Goal: Transaction & Acquisition: Book appointment/travel/reservation

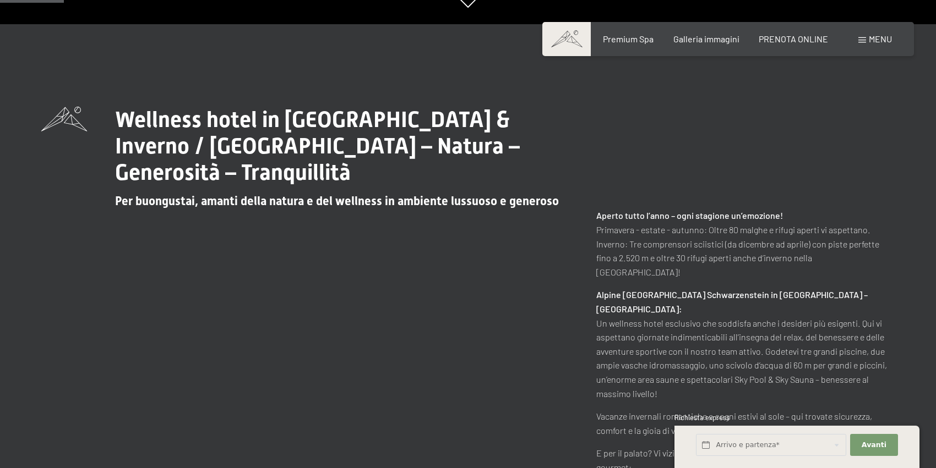
scroll to position [447, 0]
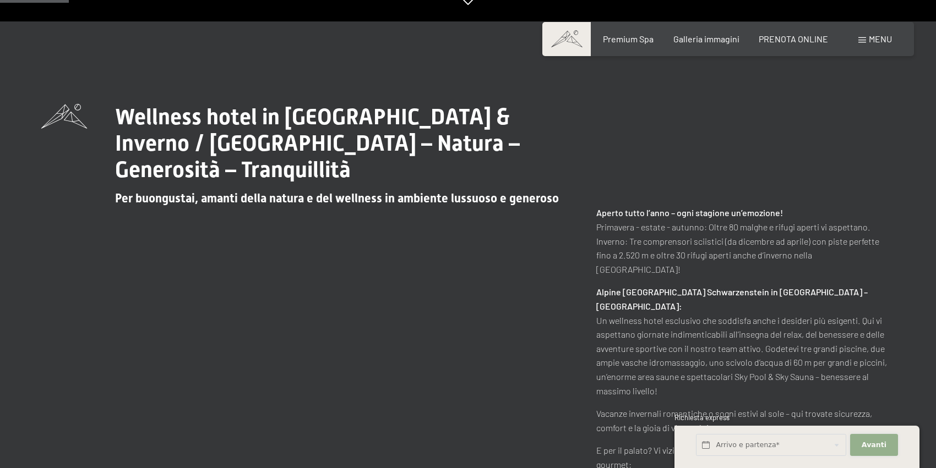
click at [865, 441] on span "Avanti" at bounding box center [873, 445] width 25 height 10
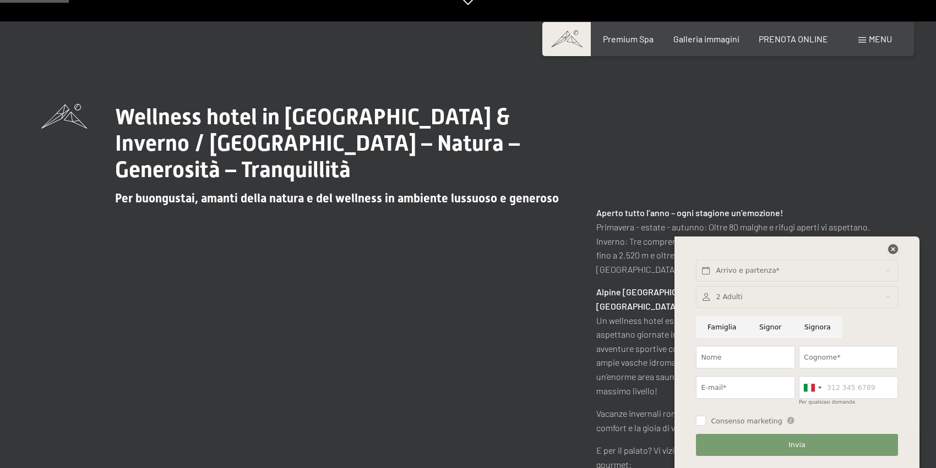
click at [892, 248] on icon at bounding box center [893, 249] width 10 height 10
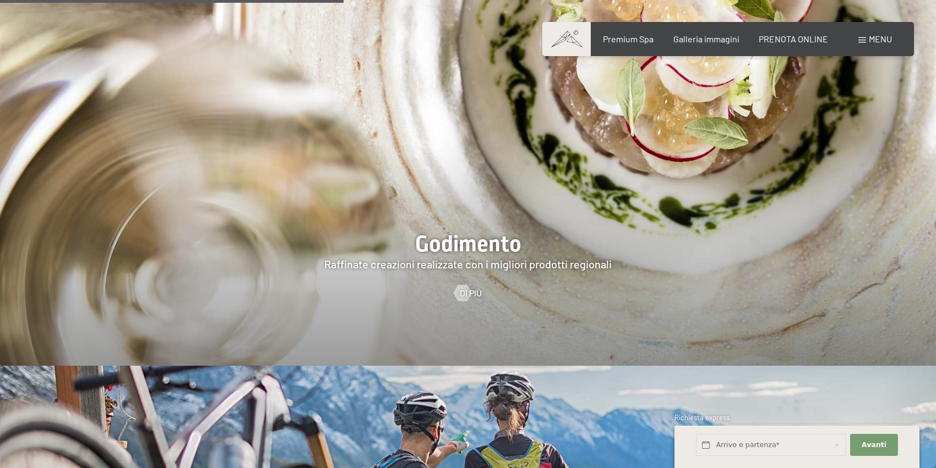
scroll to position [1866, 0]
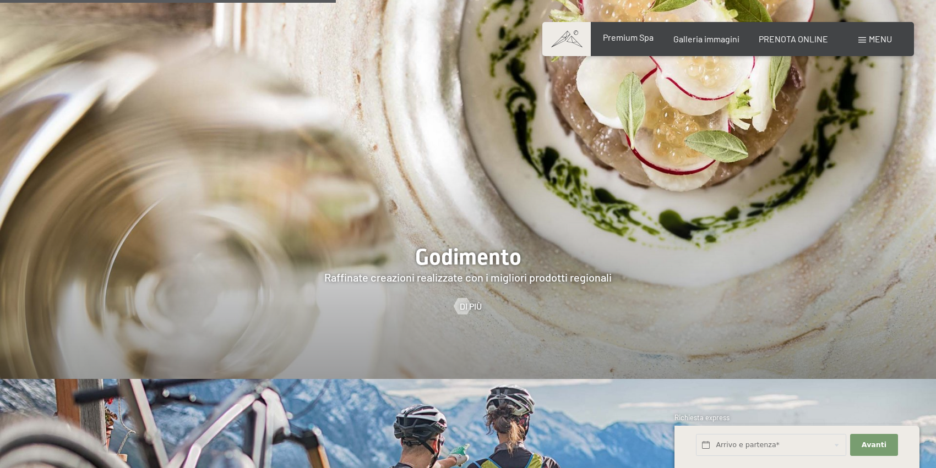
click at [637, 39] on span "Premium Spa" at bounding box center [628, 37] width 51 height 10
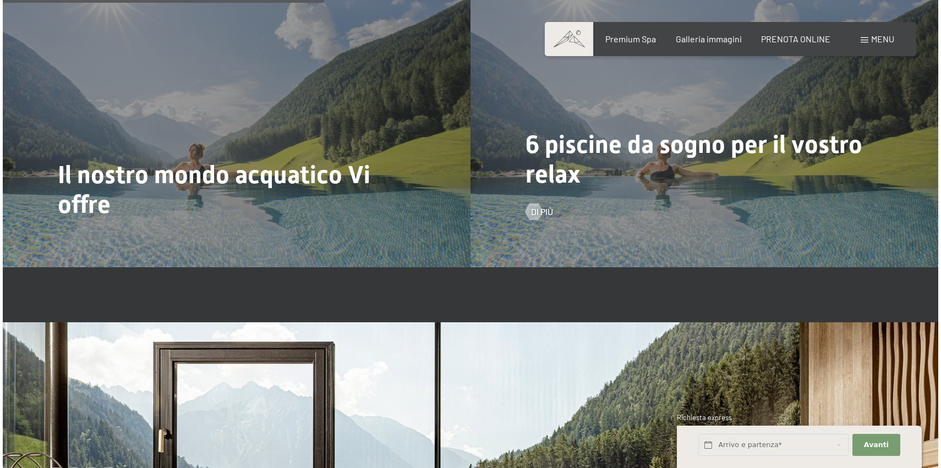
scroll to position [2721, 0]
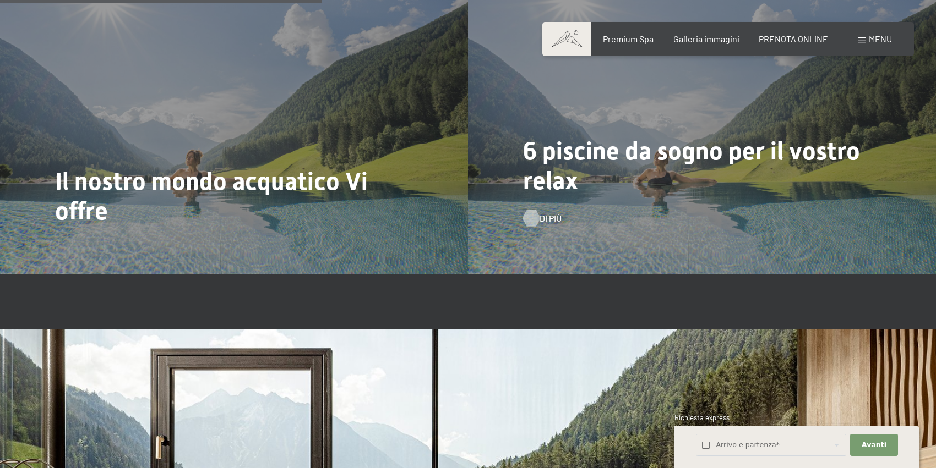
click at [534, 213] on div at bounding box center [530, 218] width 9 height 17
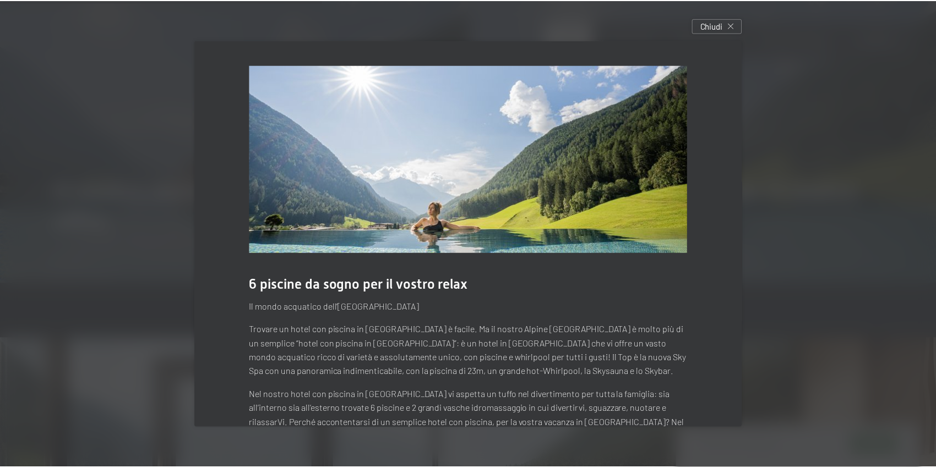
scroll to position [0, 0]
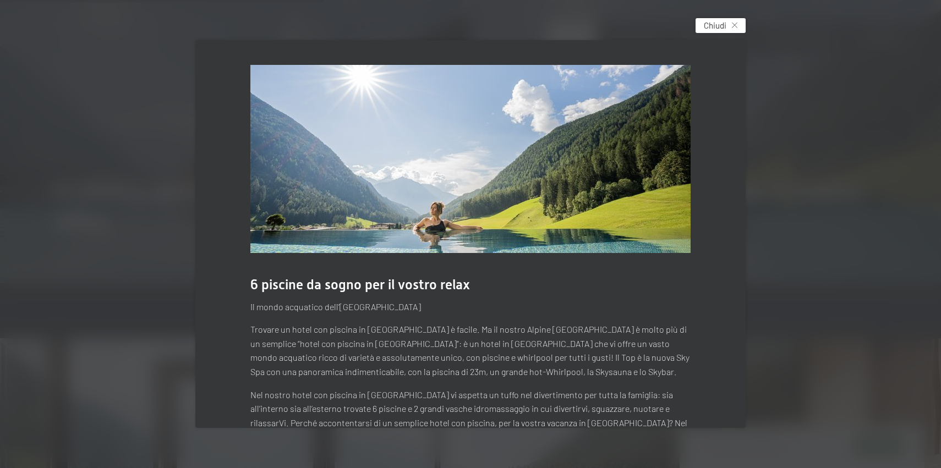
click at [717, 30] on span "Chiudi" at bounding box center [715, 26] width 23 height 12
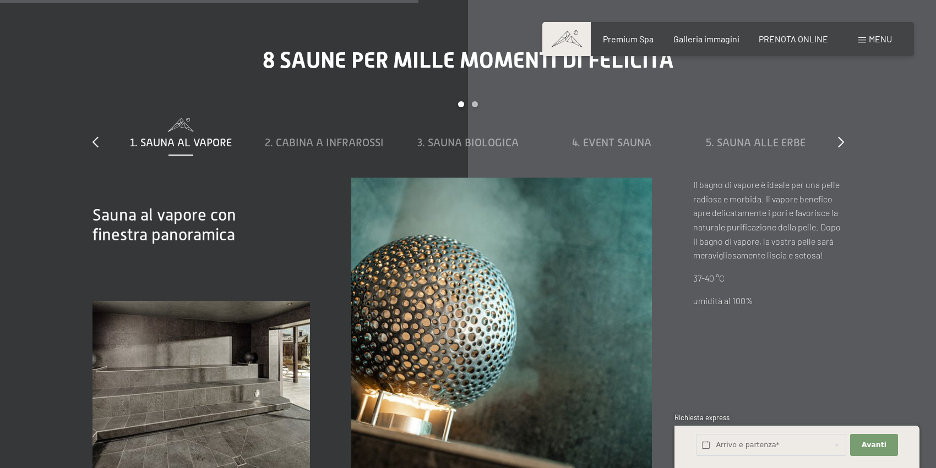
scroll to position [3560, 0]
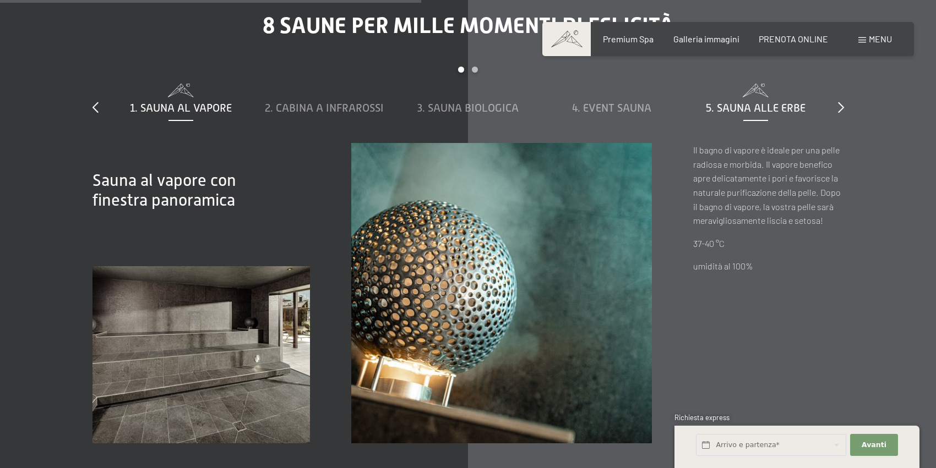
click at [753, 102] on span "5. Sauna alle erbe" at bounding box center [756, 108] width 100 height 12
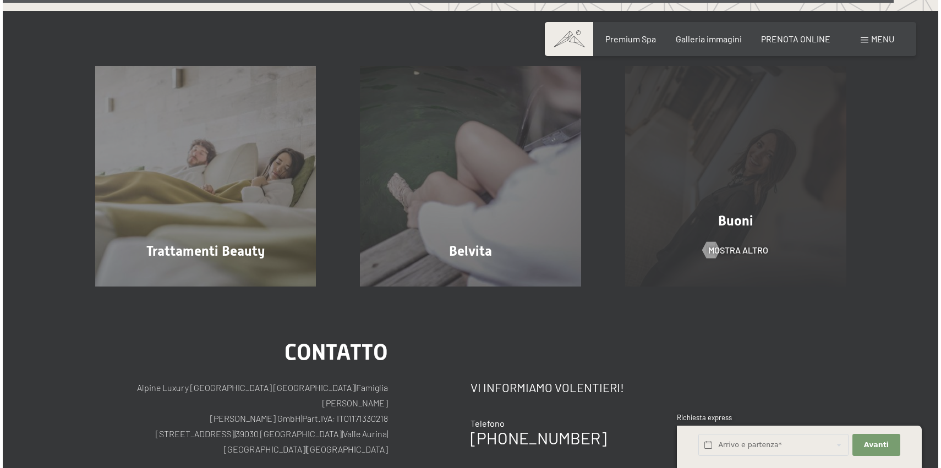
scroll to position [6417, 0]
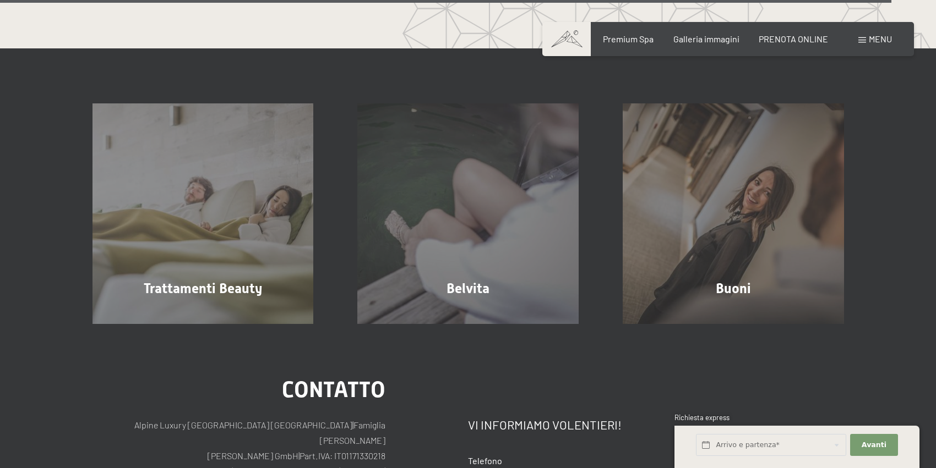
click at [867, 36] on div "Menu" at bounding box center [875, 39] width 34 height 12
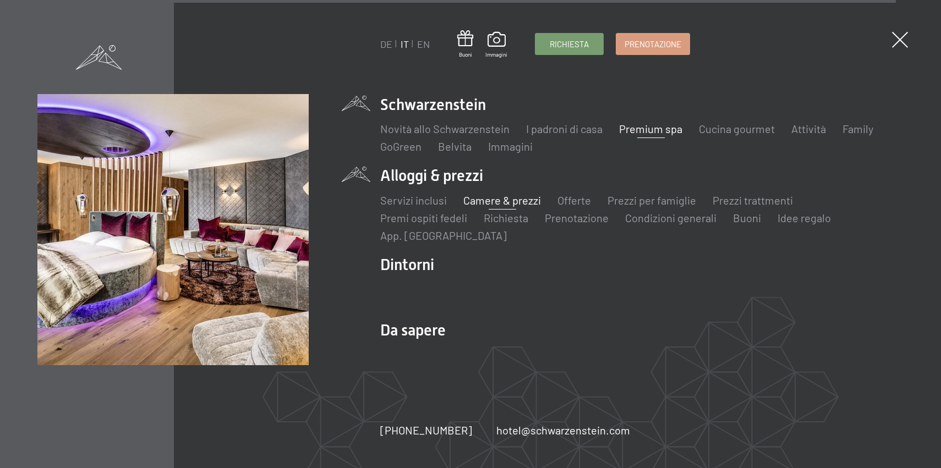
click at [487, 200] on link "Camere & prezzi" at bounding box center [502, 200] width 78 height 13
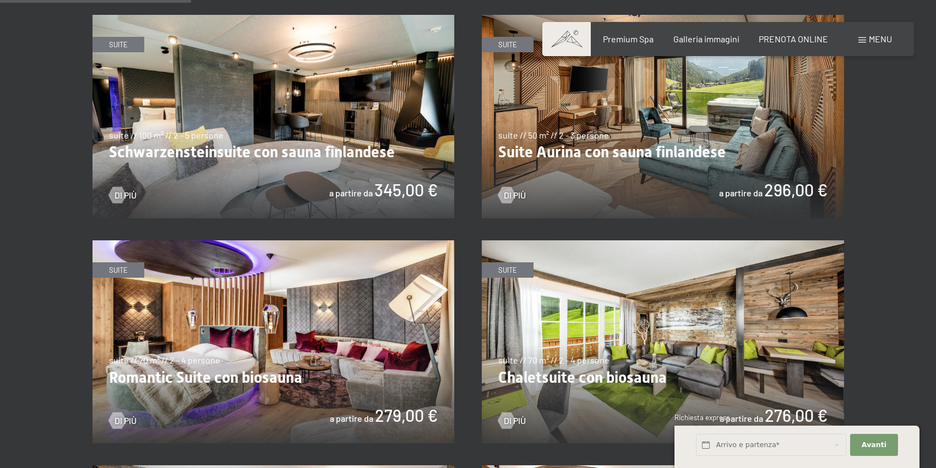
scroll to position [719, 0]
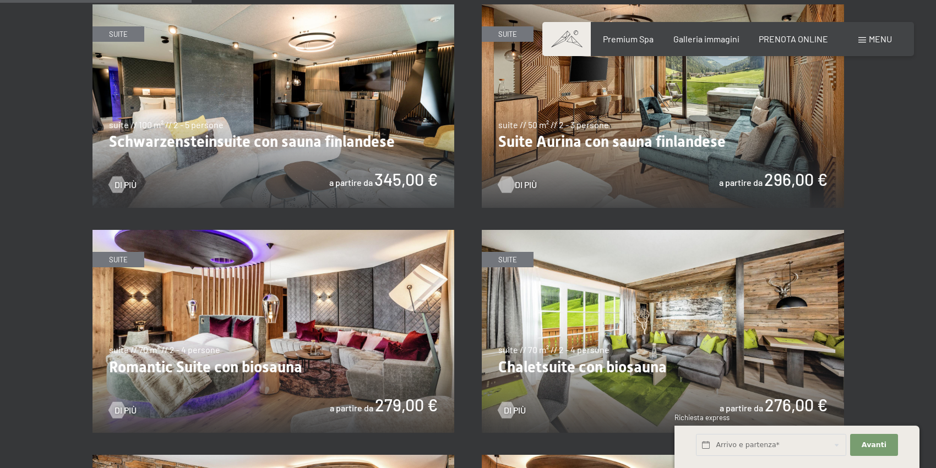
click at [511, 180] on div at bounding box center [505, 185] width 9 height 17
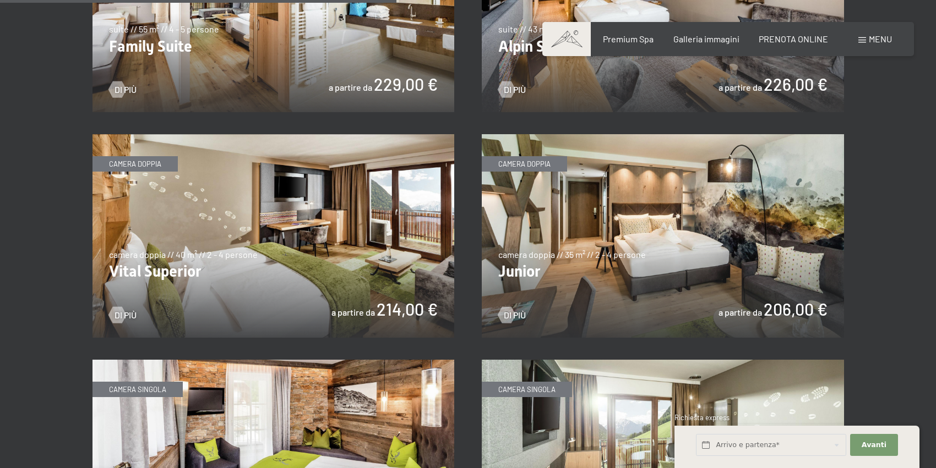
scroll to position [1498, 0]
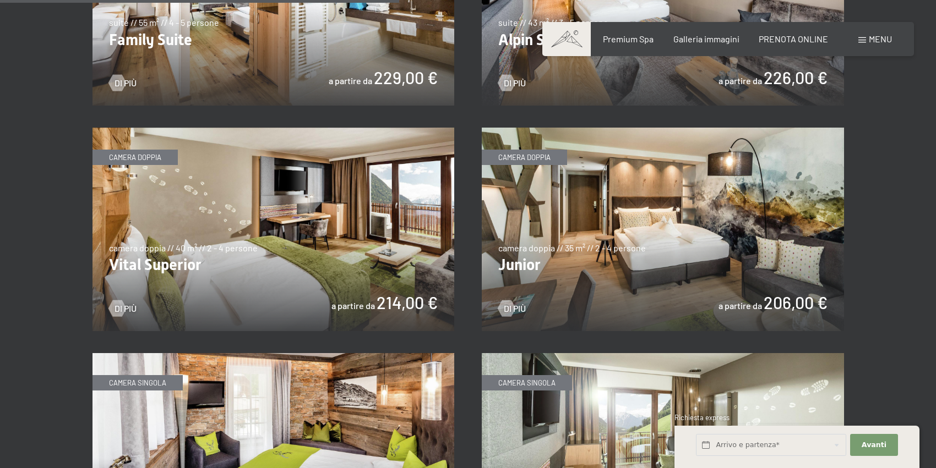
click at [644, 231] on img at bounding box center [663, 230] width 362 height 204
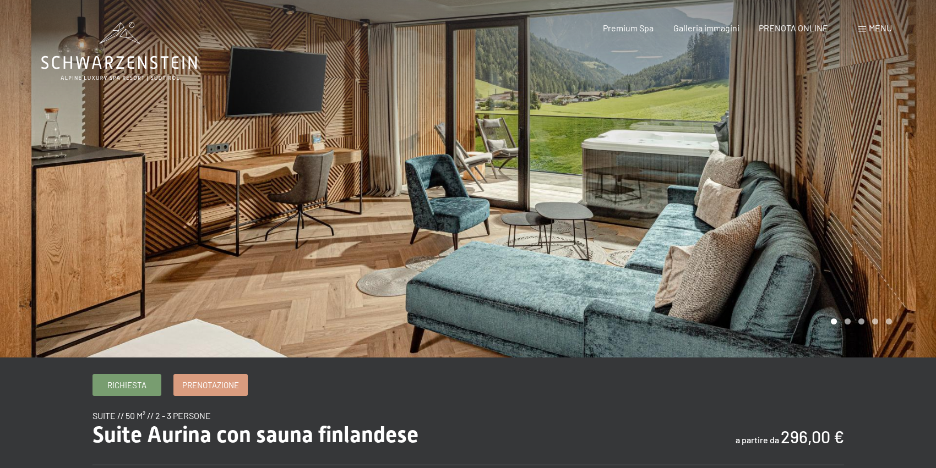
scroll to position [1, 0]
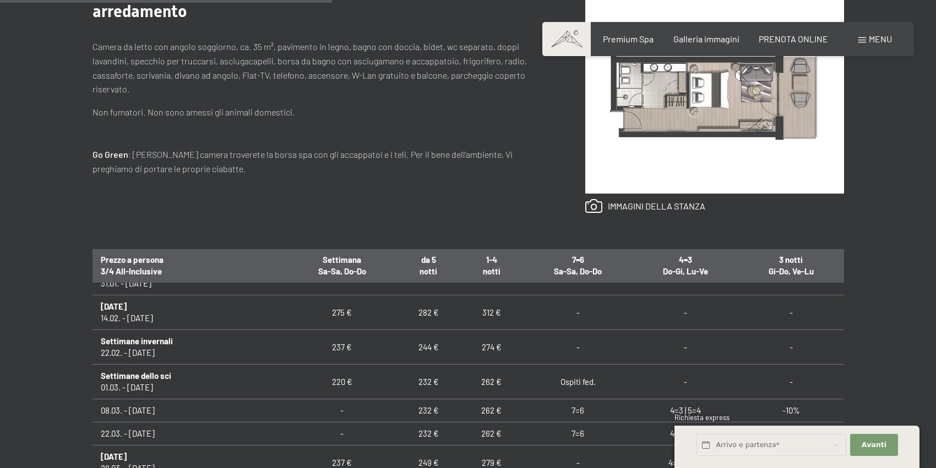
scroll to position [245, 0]
